Goal: Task Accomplishment & Management: Complete application form

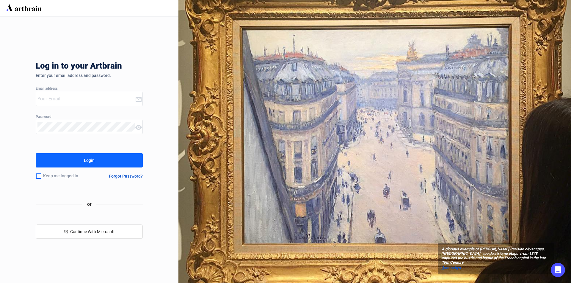
type input "[PERSON_NAME][EMAIL_ADDRESS][DOMAIN_NAME]"
click at [90, 161] on div "Login" at bounding box center [89, 161] width 11 height 10
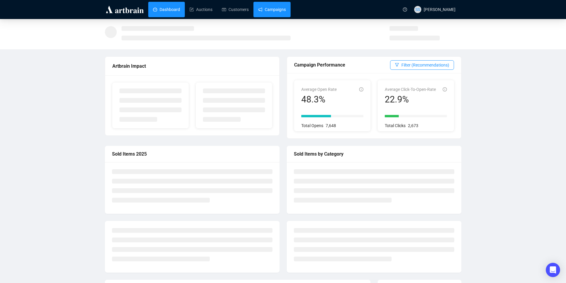
click at [273, 7] on link "Campaigns" at bounding box center [272, 9] width 28 height 15
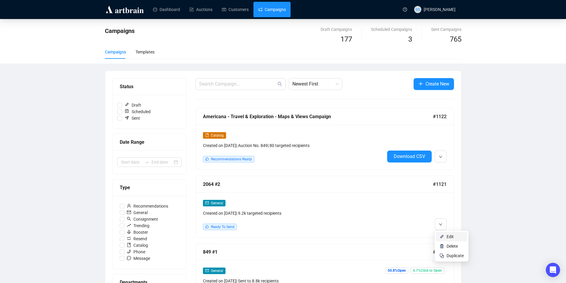
click at [454, 238] on span "Edit" at bounding box center [455, 237] width 17 height 7
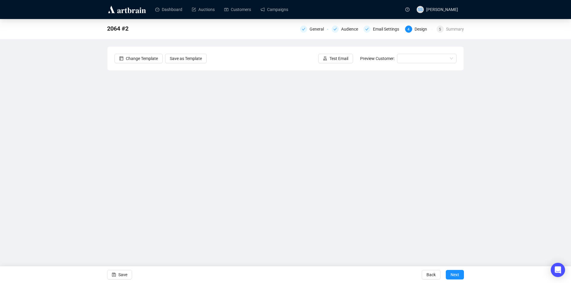
drag, startPoint x: 119, startPoint y: 277, endPoint x: 42, endPoint y: 261, distance: 78.1
click at [119, 277] on span "Save" at bounding box center [122, 275] width 9 height 17
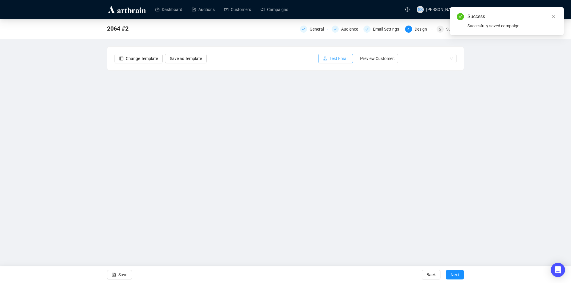
click at [344, 58] on span "Test Email" at bounding box center [338, 58] width 19 height 7
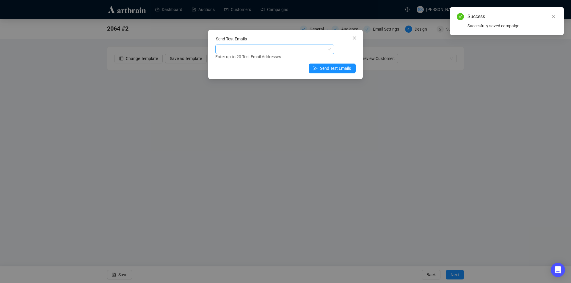
click at [286, 46] on div at bounding box center [271, 49] width 110 height 8
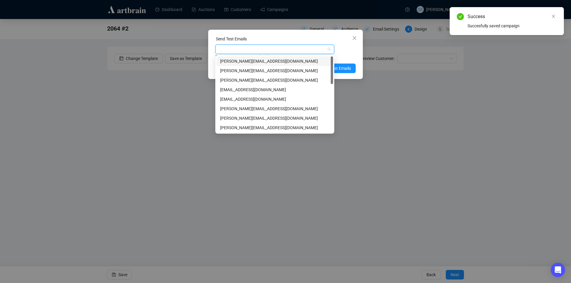
type input "d"
type input "se"
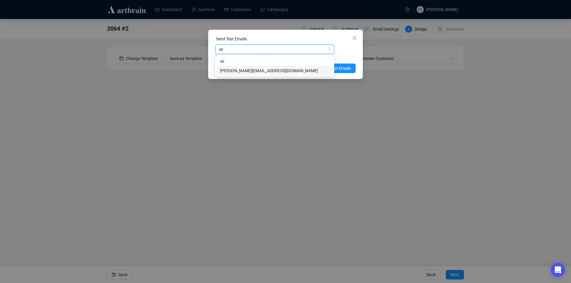
click at [252, 72] on div "[PERSON_NAME][EMAIL_ADDRESS][DOMAIN_NAME]" at bounding box center [274, 70] width 109 height 7
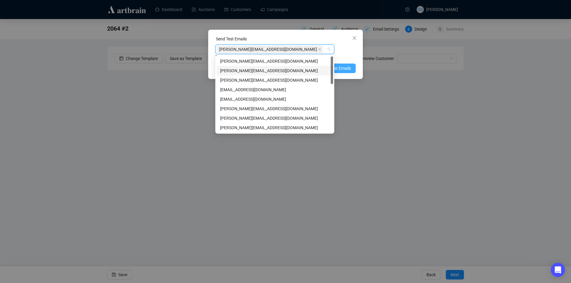
click at [343, 67] on span "Send Test Emails" at bounding box center [335, 68] width 31 height 7
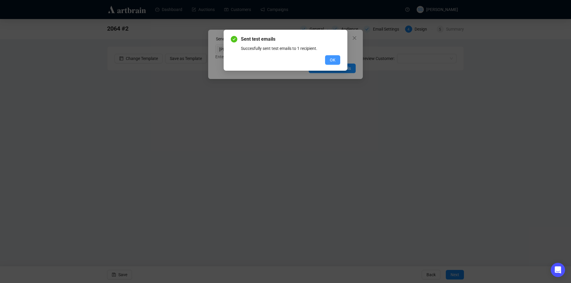
click at [332, 58] on span "OK" at bounding box center [333, 60] width 6 height 7
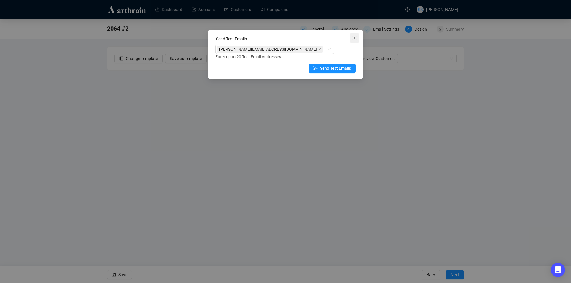
click at [355, 41] on button "Close" at bounding box center [354, 38] width 10 height 10
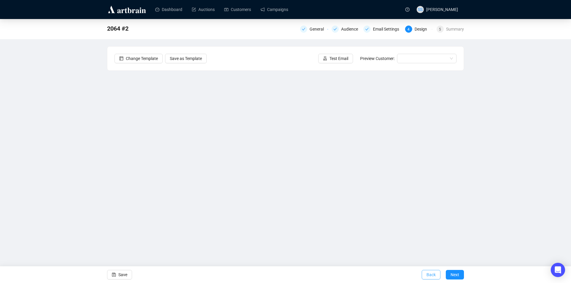
click at [433, 276] on span "Back" at bounding box center [430, 275] width 9 height 17
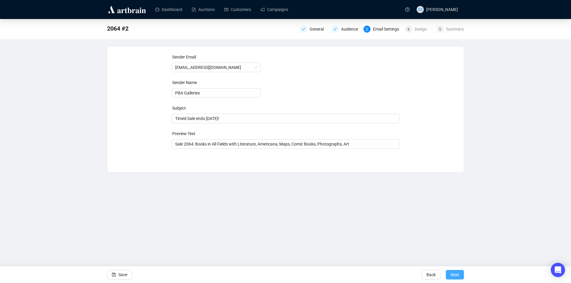
click at [459, 276] on button "Next" at bounding box center [454, 275] width 18 height 10
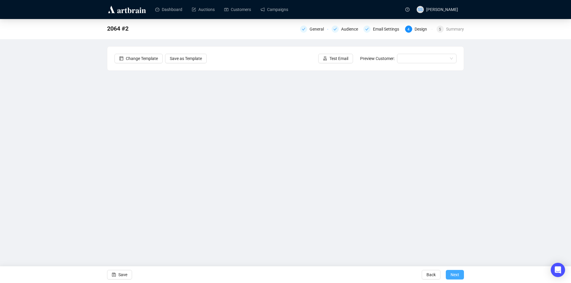
click at [457, 275] on span "Next" at bounding box center [454, 275] width 9 height 17
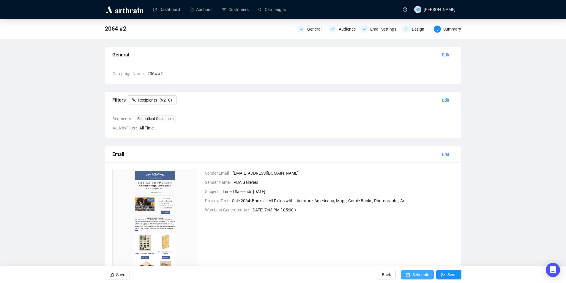
click at [419, 274] on span "Schedule" at bounding box center [420, 275] width 17 height 17
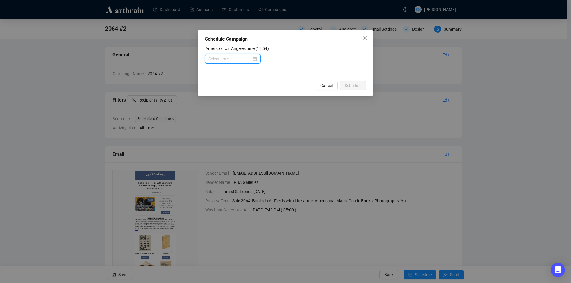
click at [247, 59] on input at bounding box center [229, 59] width 43 height 7
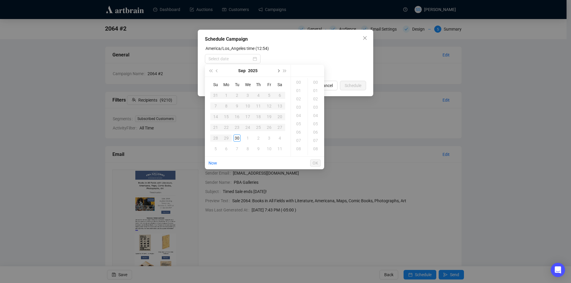
click at [279, 71] on span "Next month (PageDown)" at bounding box center [277, 70] width 3 height 3
click at [249, 93] on div "1" at bounding box center [247, 95] width 7 height 7
click at [299, 107] on div "03" at bounding box center [299, 107] width 14 height 8
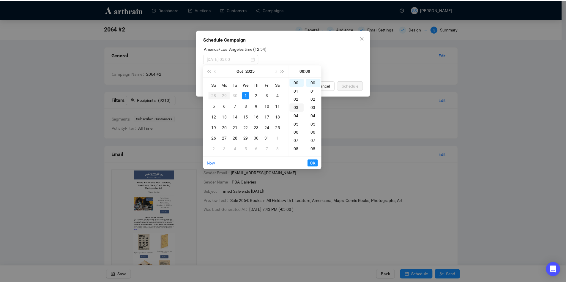
scroll to position [25, 0]
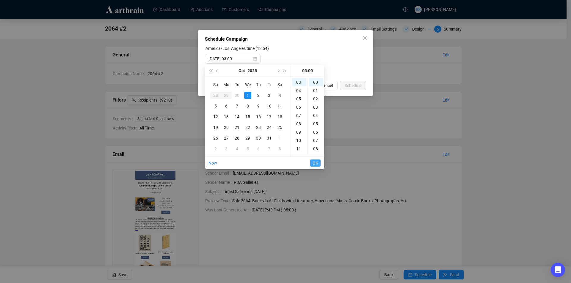
click at [314, 165] on span "OK" at bounding box center [315, 162] width 6 height 11
type input "[DATE] 05:00"
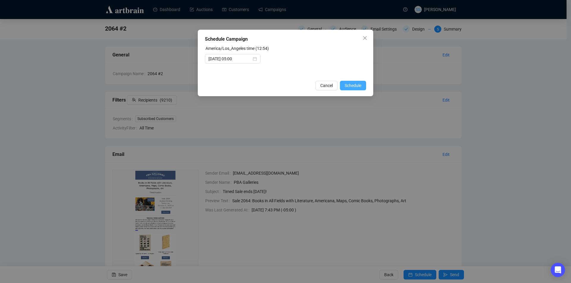
click at [351, 87] on span "Schedule" at bounding box center [352, 85] width 17 height 7
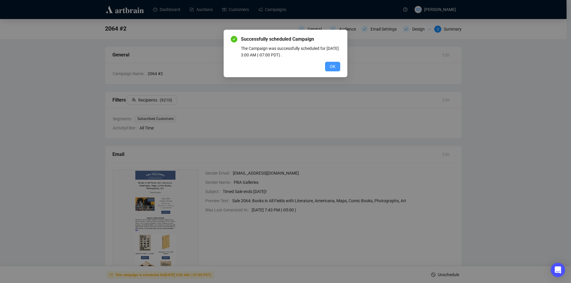
click at [333, 66] on span "OK" at bounding box center [333, 66] width 6 height 7
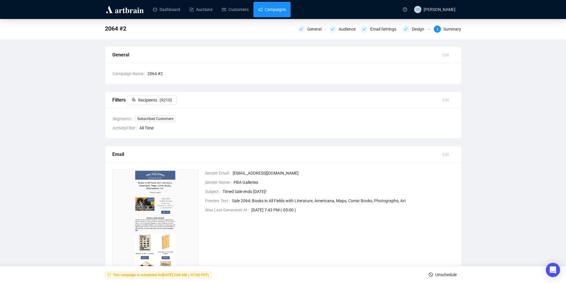
click at [276, 10] on link "Campaigns" at bounding box center [272, 9] width 28 height 15
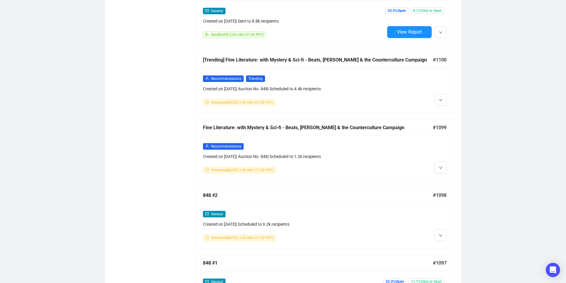
scroll to position [802, 0]
click at [440, 234] on icon "down" at bounding box center [441, 236] width 4 height 4
click at [446, 244] on li "Edit" at bounding box center [451, 244] width 31 height 10
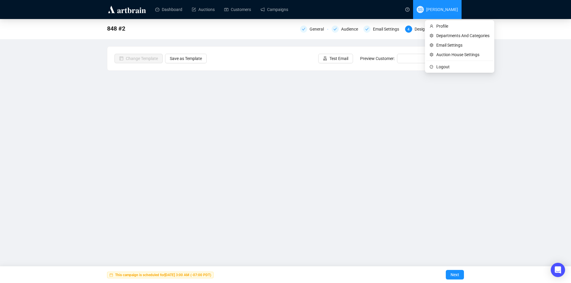
click at [445, 12] on span "SS [PERSON_NAME]" at bounding box center [436, 9] width 41 height 19
click at [440, 67] on span "Logout" at bounding box center [462, 67] width 53 height 7
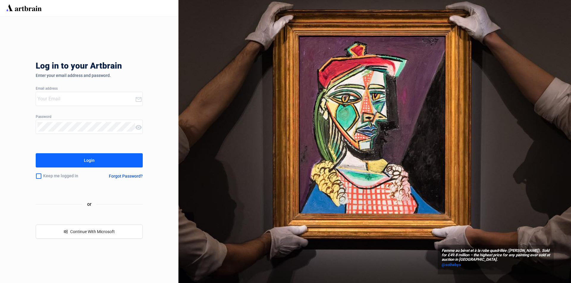
type input "[PERSON_NAME][EMAIL_ADDRESS][DOMAIN_NAME]"
